Goal: Information Seeking & Learning: Learn about a topic

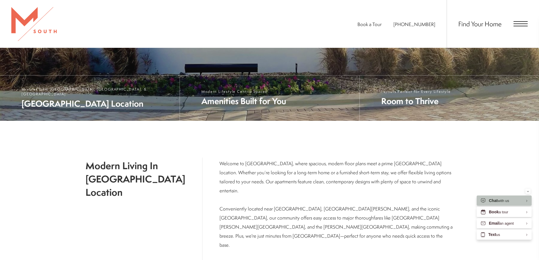
scroll to position [220, 0]
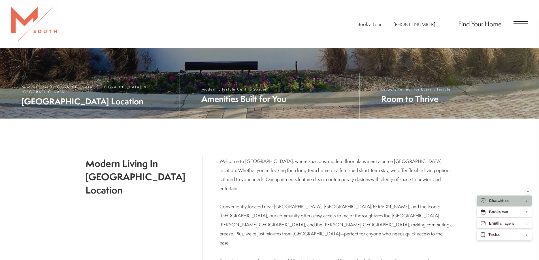
click at [515, 22] on span "Open Menu" at bounding box center [520, 21] width 14 height 1
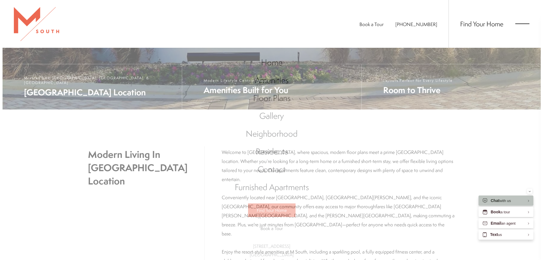
scroll to position [0, 0]
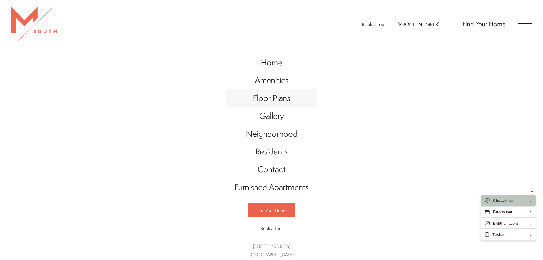
click at [278, 96] on span "Floor Plans" at bounding box center [271, 98] width 37 height 12
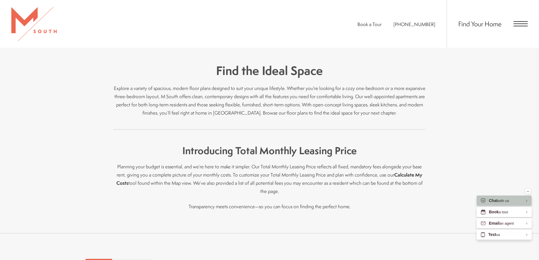
scroll to position [340, 0]
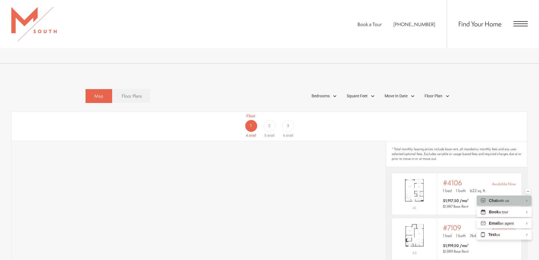
click at [268, 120] on div "2" at bounding box center [269, 126] width 12 height 12
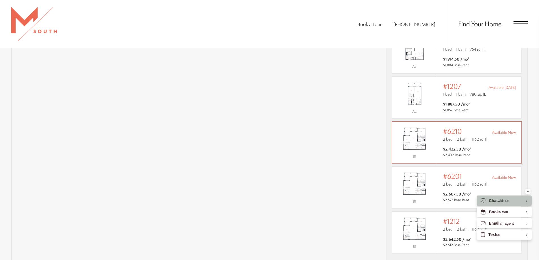
scroll to position [509, 0]
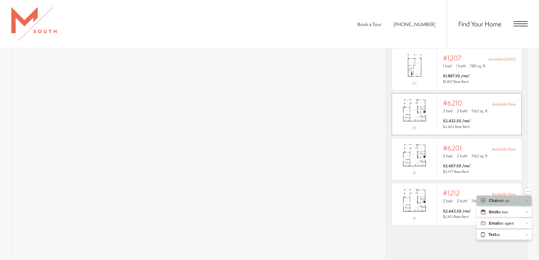
click at [429, 111] on img "View #6210" at bounding box center [414, 111] width 45 height 28
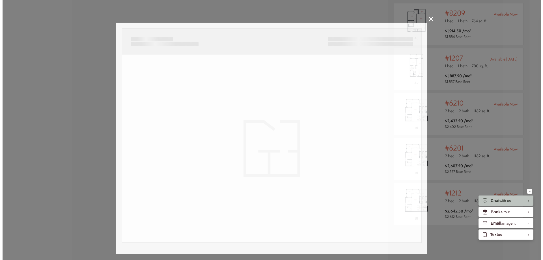
scroll to position [0, 0]
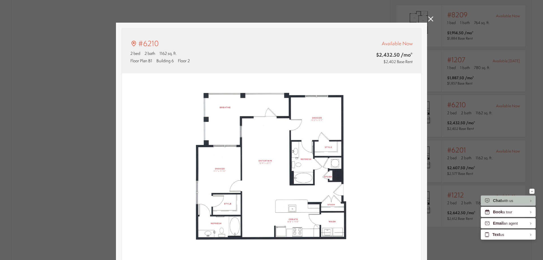
type input "**********"
click at [451, 67] on div "#6210 2 bed 2 bath 1162 sq. ft. Floor Plan B1 Building 6 Floor 2 Available Now …" at bounding box center [271, 130] width 543 height 260
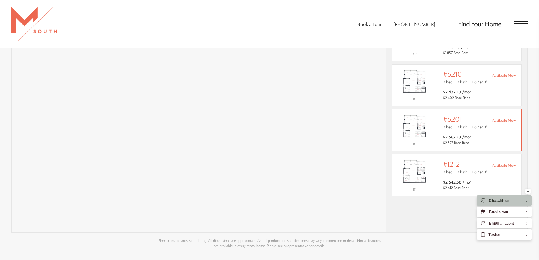
scroll to position [566, 0]
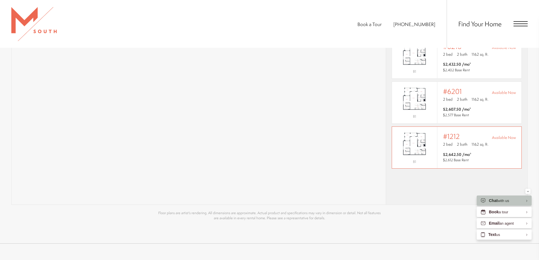
click at [471, 142] on span "1162 sq. ft." at bounding box center [479, 145] width 17 height 6
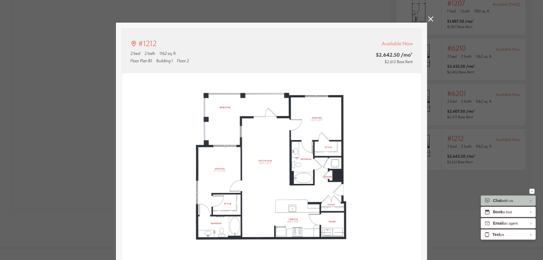
type input "**********"
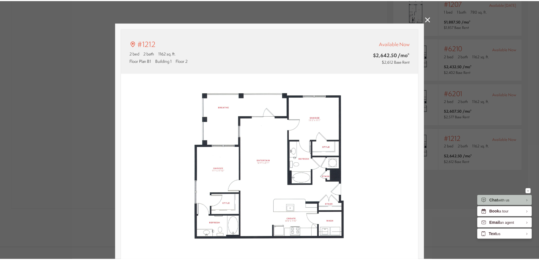
scroll to position [566, 0]
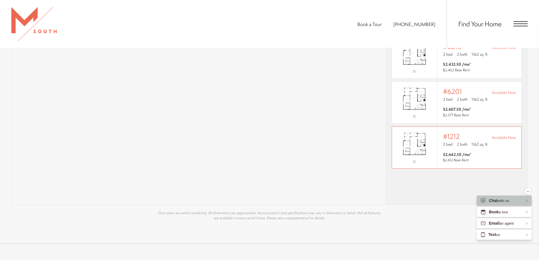
click at [430, 141] on img "View #1212" at bounding box center [414, 144] width 45 height 28
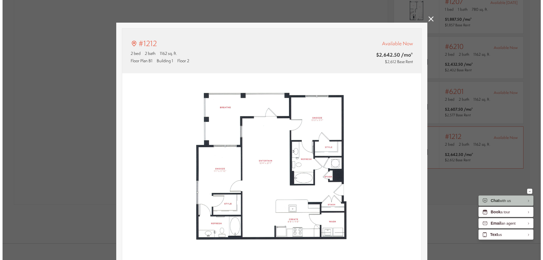
scroll to position [0, 0]
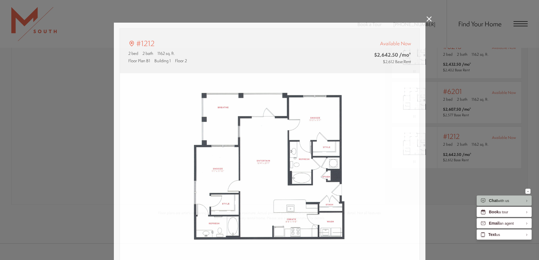
click at [476, 175] on div "#1212 2 bed 2 bath 1162 sq. ft. Floor Plan B1 Building 1 Floor 2 Available Now …" at bounding box center [269, 130] width 539 height 260
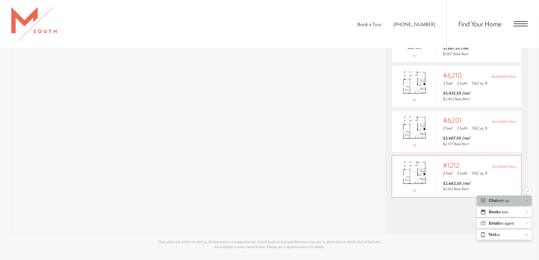
scroll to position [509, 0]
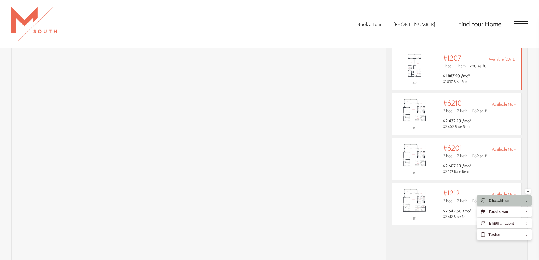
click at [463, 64] on div "Outside price filter range #1207 Available Sep 27 1 bed 1 bath 780 sq. ft. $1,8…" at bounding box center [479, 69] width 73 height 30
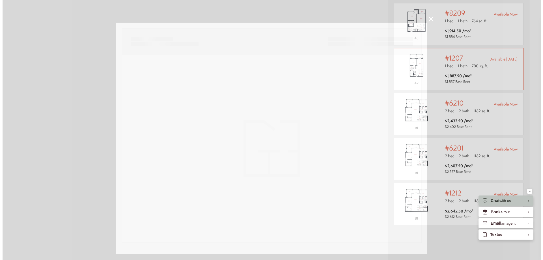
scroll to position [0, 0]
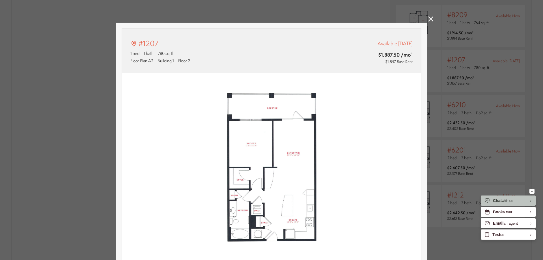
type input "**********"
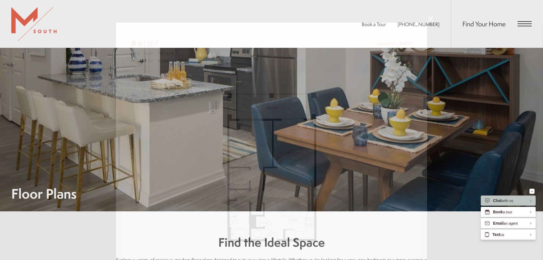
click at [496, 135] on div "#1207 1 bed 1 bath 780 sq. ft. Floor Plan A2 Building 1 Floor 2 Available Sep 2…" at bounding box center [271, 130] width 543 height 260
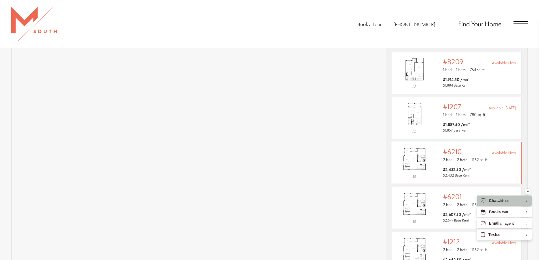
scroll to position [396, 0]
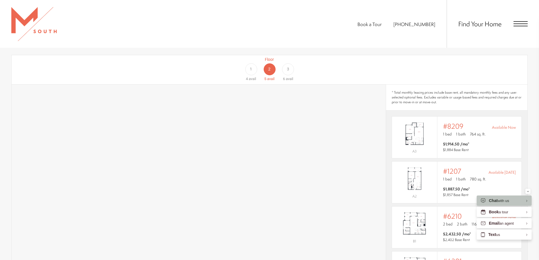
click at [459, 71] on div "Floor 1 4 avail Floor 2 5 avail Floor 3 6 avail" at bounding box center [499, 69] width 515 height 25
click at [286, 63] on div "3" at bounding box center [288, 69] width 12 height 12
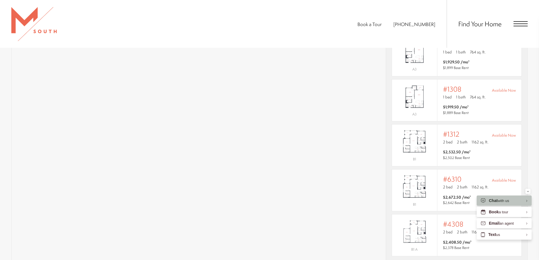
scroll to position [509, 0]
click at [489, 183] on div "2 bed 2 bath 1162 sq. ft." at bounding box center [479, 186] width 73 height 7
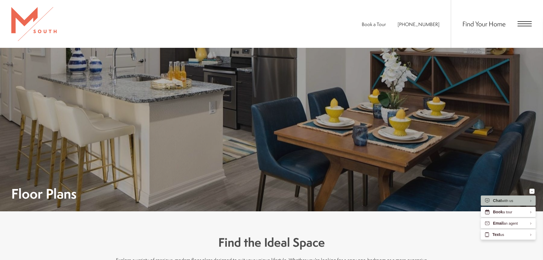
scroll to position [17, 0]
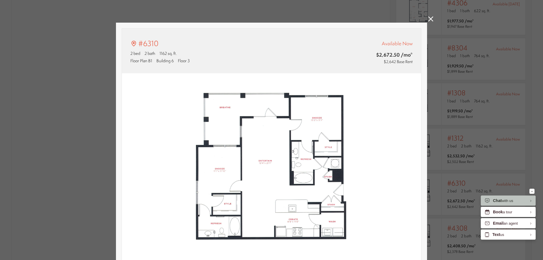
type input "**********"
click at [453, 57] on div "#6310 2 bed 2 bath 1162 sq. ft. Floor Plan B1 Building 6 Floor 3 Available Now …" at bounding box center [271, 130] width 543 height 260
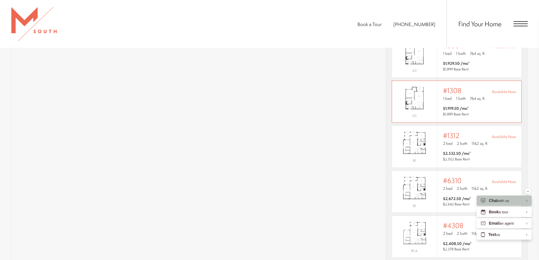
scroll to position [20, 0]
click at [437, 142] on div "Outside price filter range #1312 Available Now 2 bed 2 bath 1162 sq. ft. $2,532…" at bounding box center [479, 145] width 84 height 42
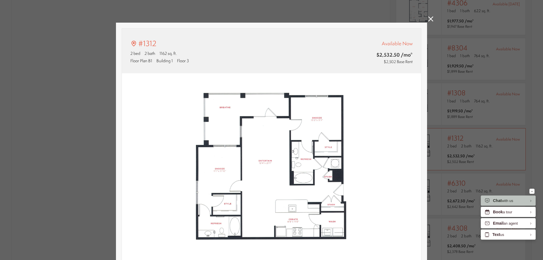
scroll to position [17, 0]
type input "**********"
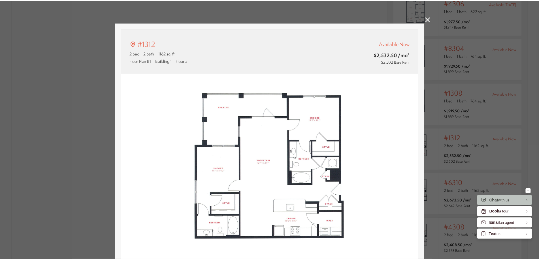
scroll to position [509, 0]
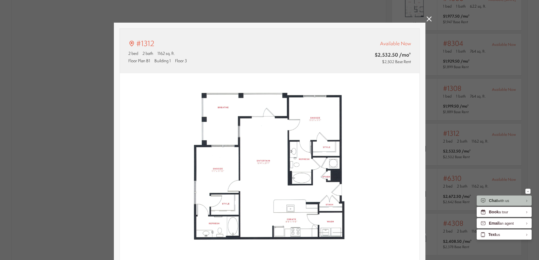
click at [442, 146] on div "#1312 2 bed 2 bath 1162 sq. ft. Floor Plan B1 Building 1 Floor 3 Available Now …" at bounding box center [269, 130] width 539 height 260
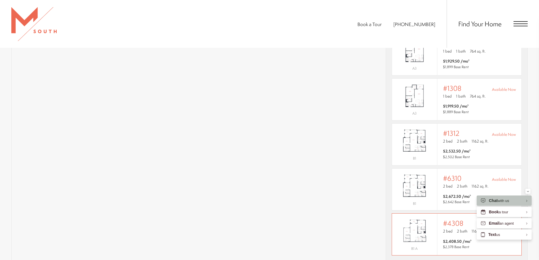
click at [446, 228] on span "2 bed" at bounding box center [448, 231] width 10 height 6
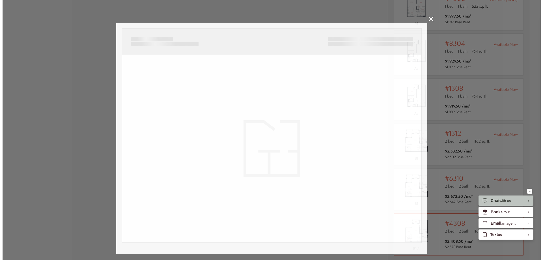
scroll to position [17, 0]
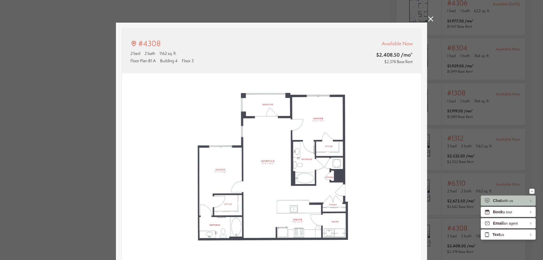
type input "**********"
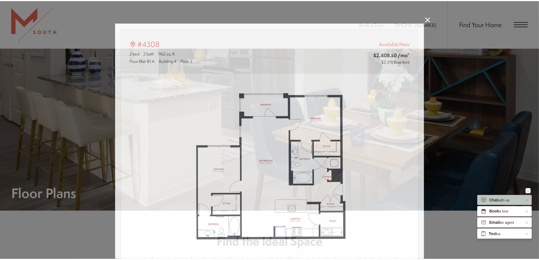
scroll to position [509, 0]
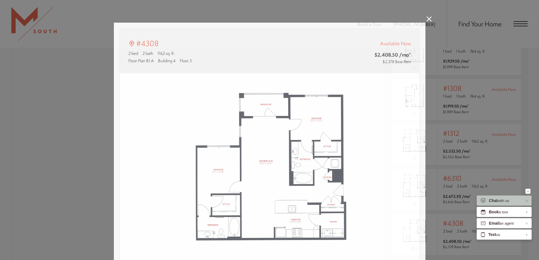
click at [441, 122] on div "#4308 2 bed 2 bath 1162 sq. ft. Floor Plan B1 A Building 4 Floor 3 Available No…" at bounding box center [269, 130] width 539 height 260
